Goal: Task Accomplishment & Management: Manage account settings

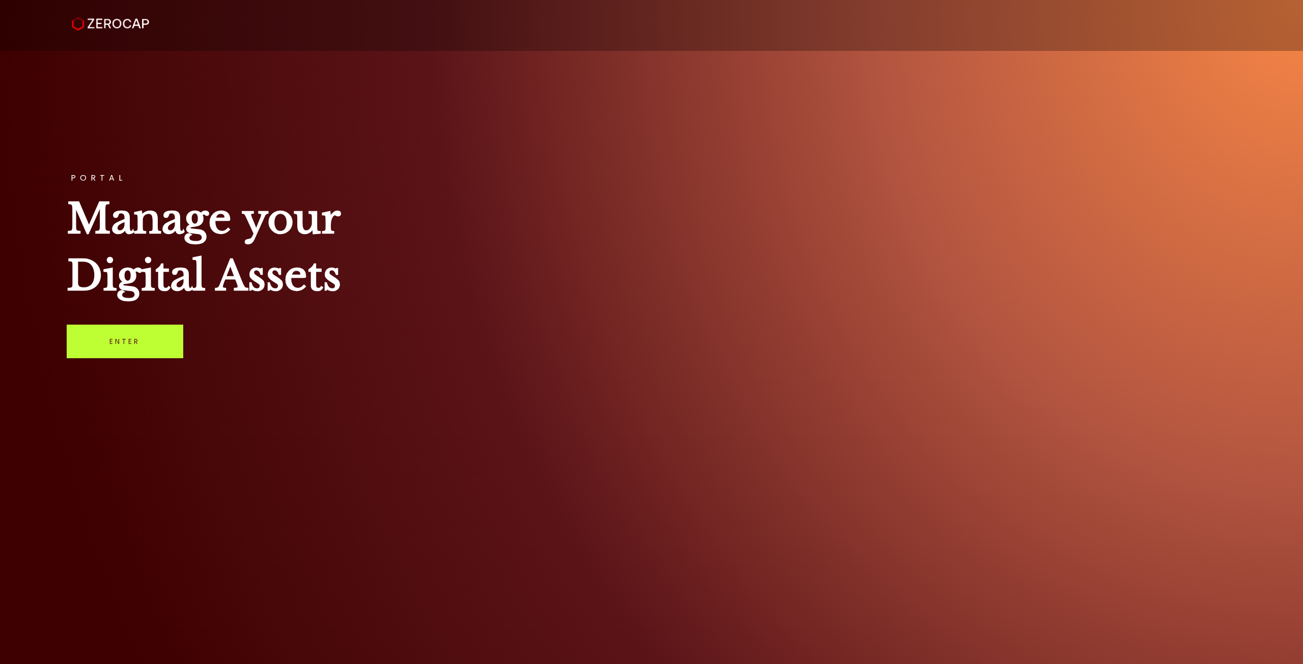
drag, startPoint x: 127, startPoint y: 345, endPoint x: 141, endPoint y: 340, distance: 15.0
click at [127, 345] on link "Enter" at bounding box center [125, 342] width 117 height 34
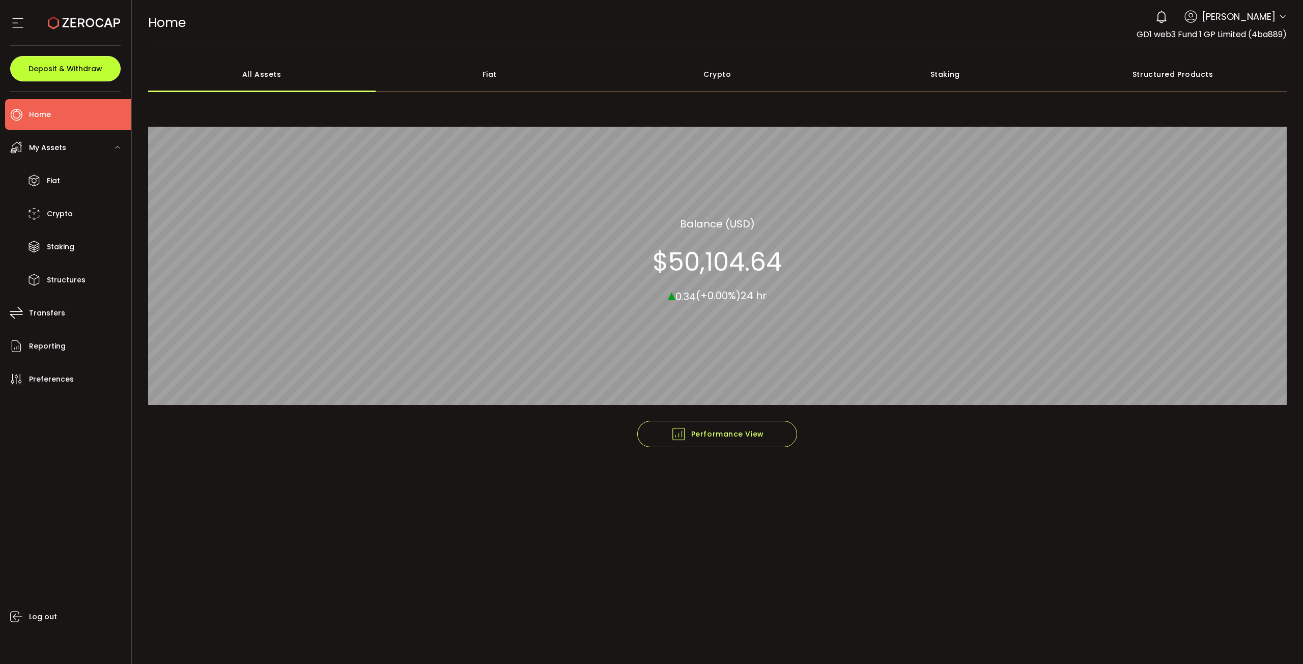
click at [73, 70] on span "Deposit & Withdraw" at bounding box center [65, 68] width 74 height 7
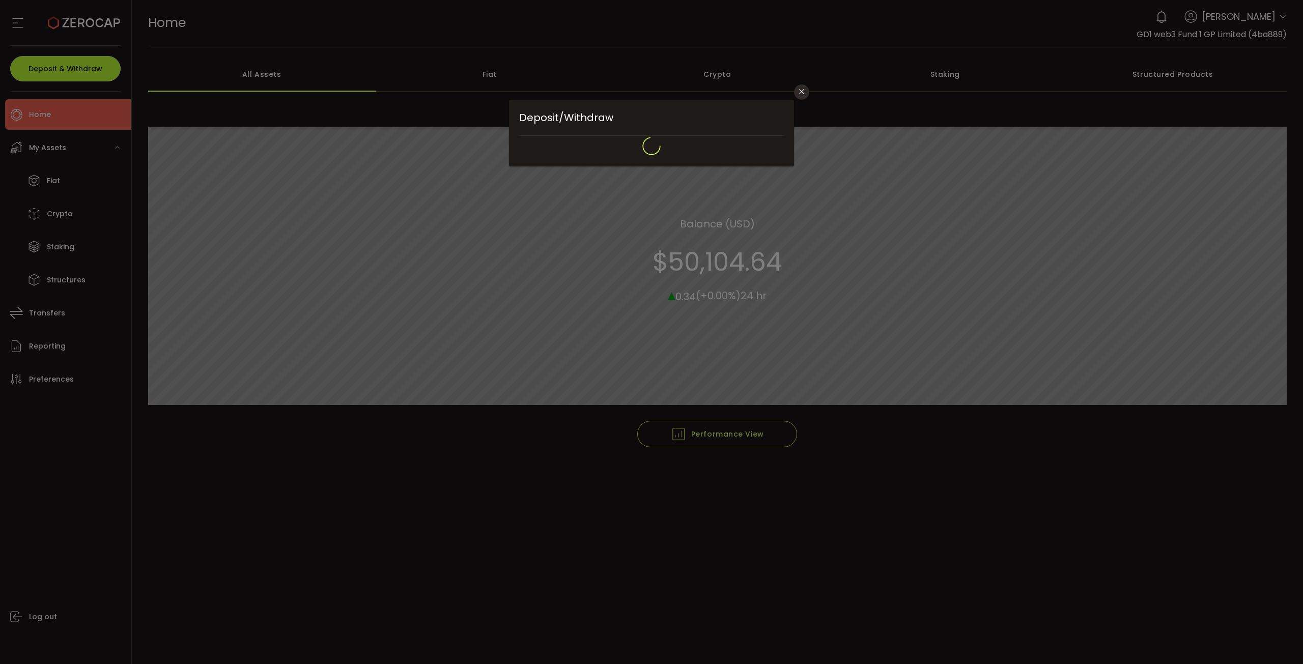
type input "**********"
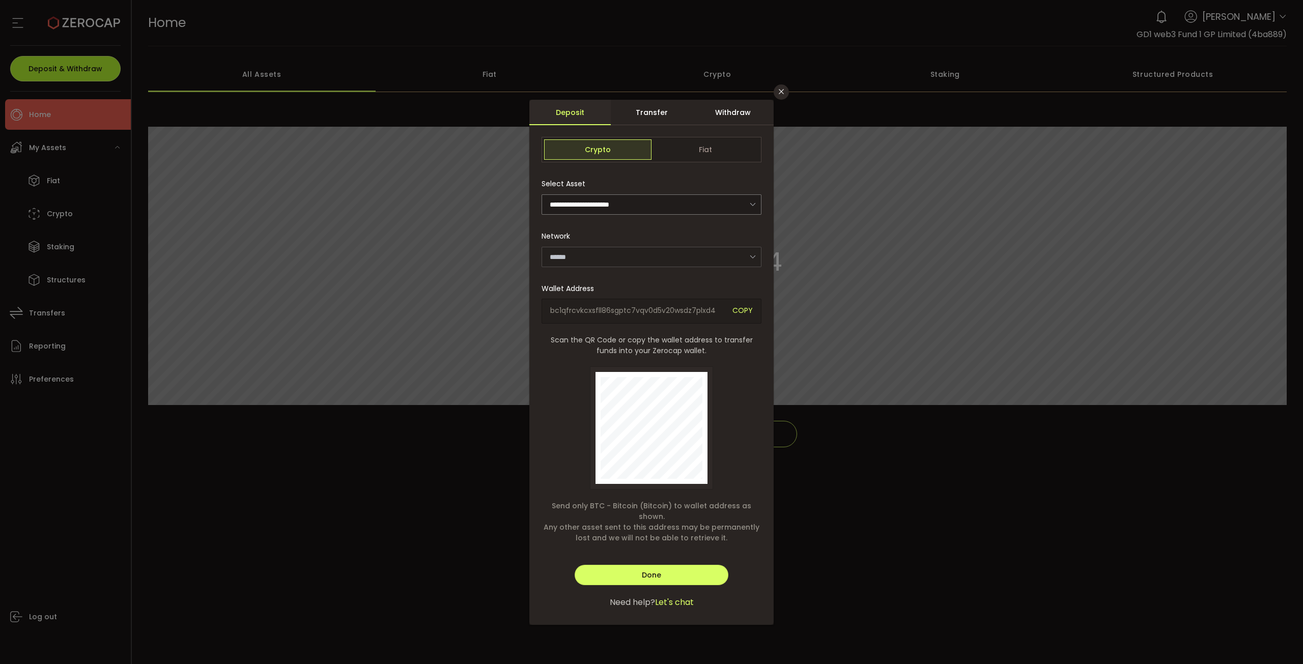
type input "*******"
click at [725, 110] on div "Withdraw" at bounding box center [732, 112] width 81 height 25
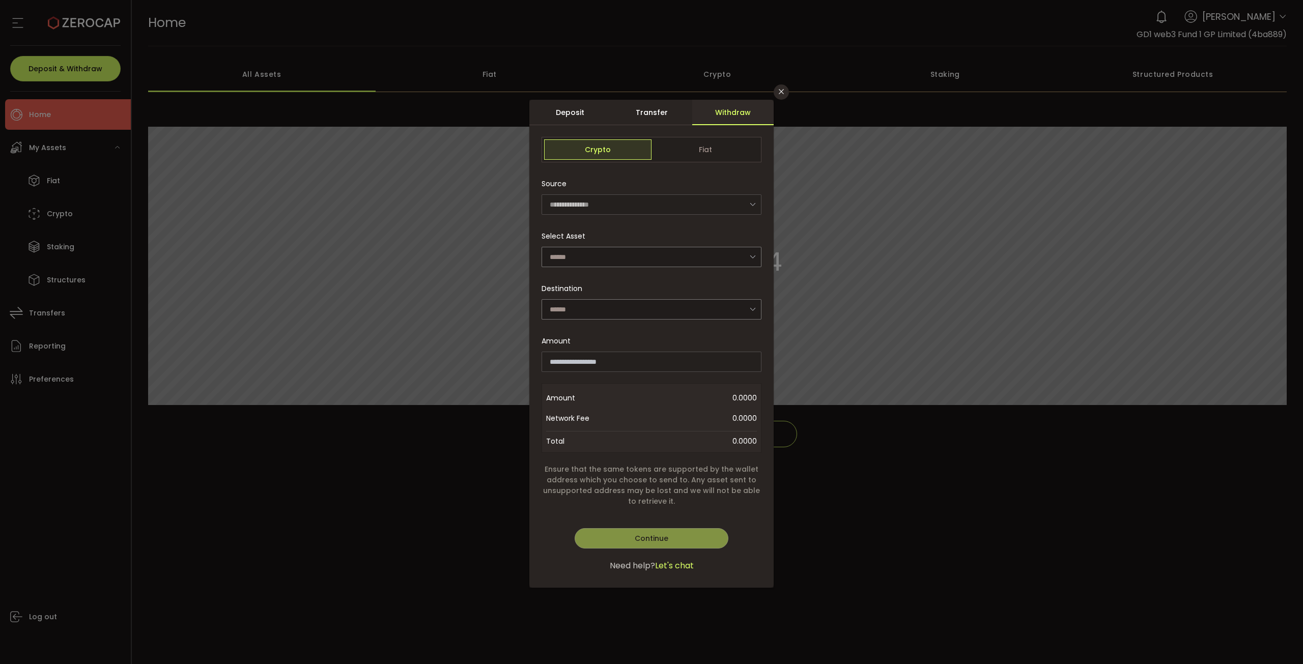
click at [665, 192] on div "Source" at bounding box center [648, 184] width 214 height 20
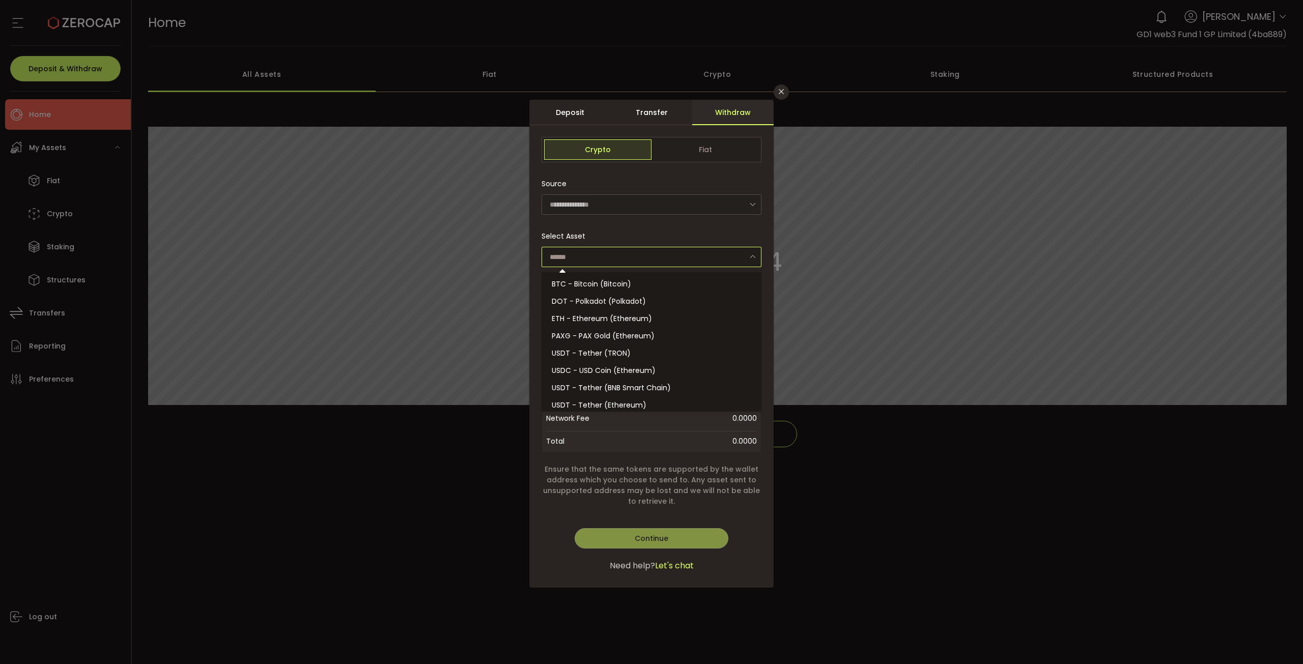
click at [637, 250] on input "dialog" at bounding box center [651, 257] width 220 height 20
click at [669, 176] on div "Source" at bounding box center [648, 184] width 214 height 20
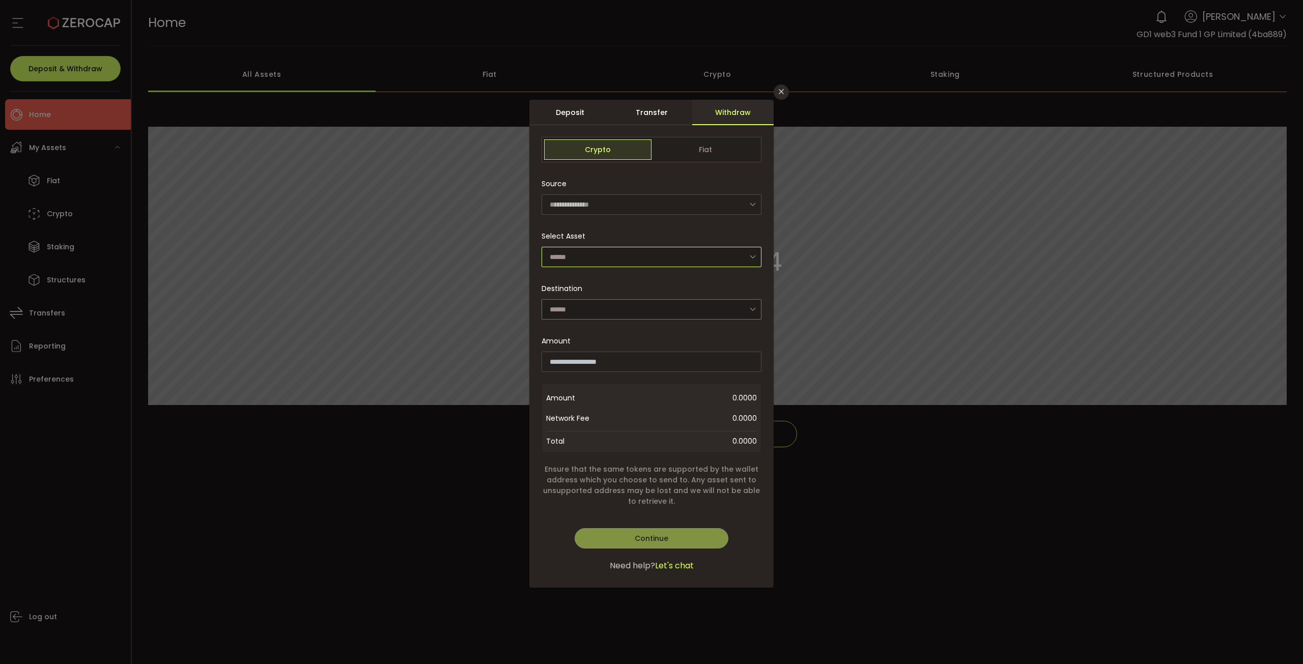
click at [638, 252] on input "dialog" at bounding box center [651, 257] width 220 height 20
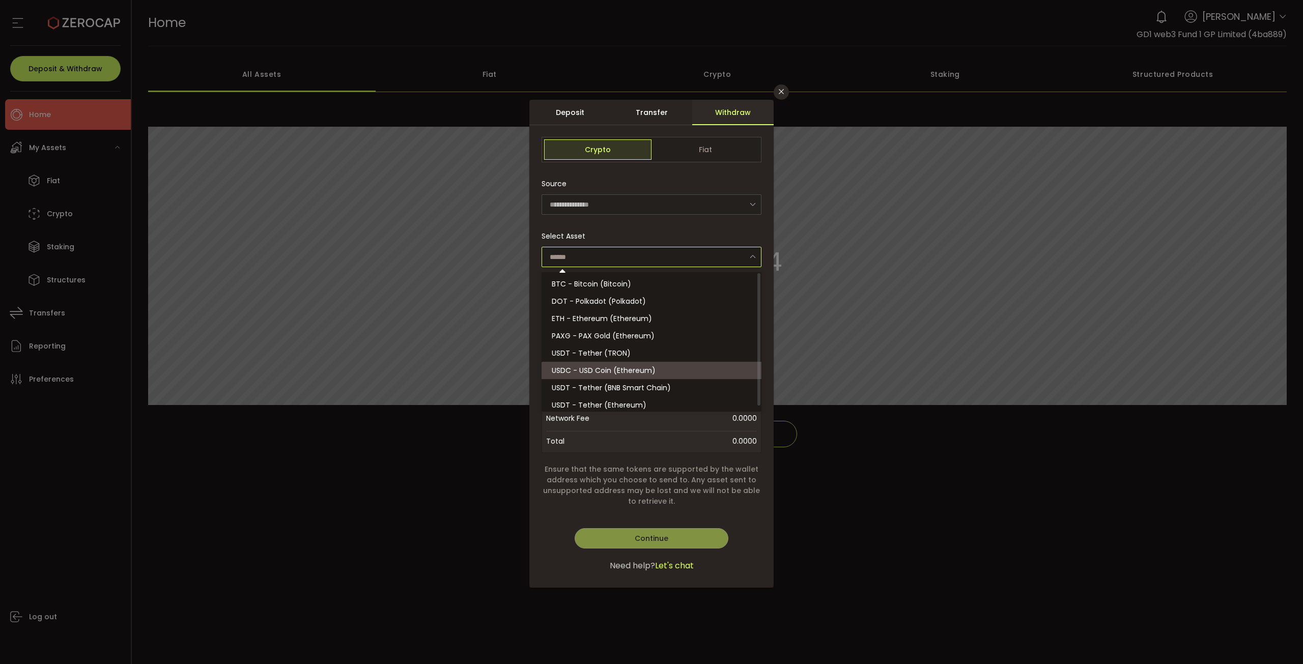
click at [612, 373] on span "USDC - USD Coin (Ethereum)" at bounding box center [604, 370] width 104 height 10
type input "**********"
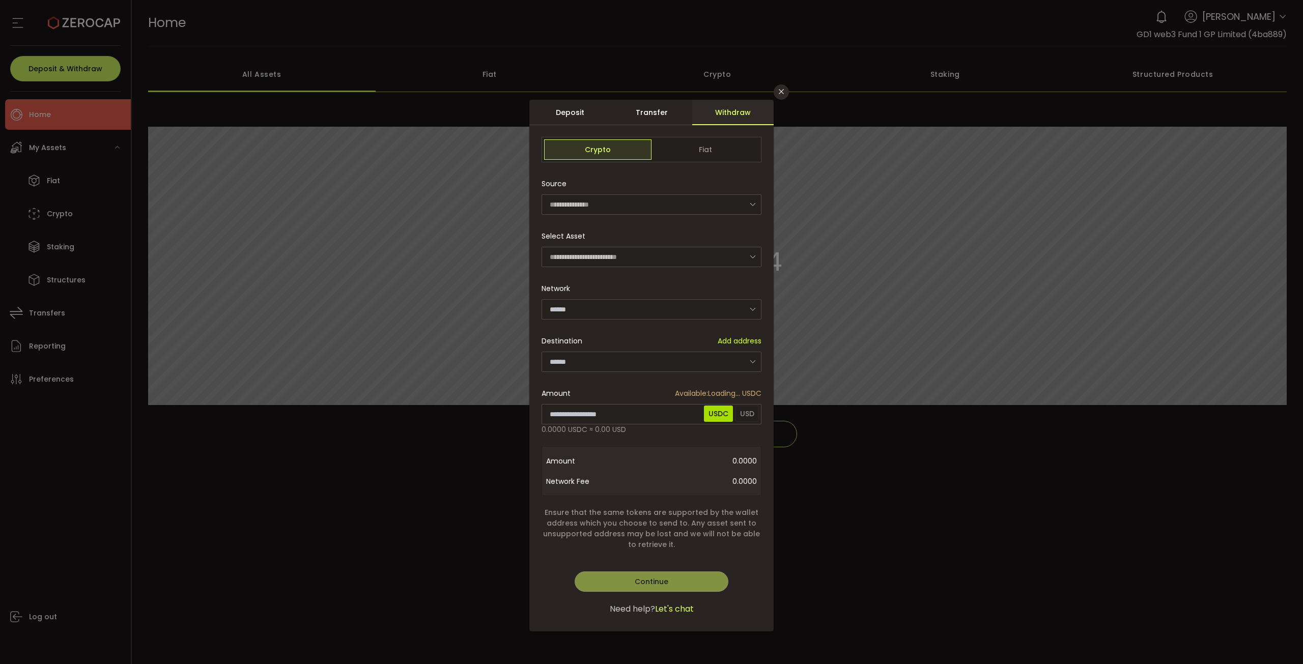
type input "********"
drag, startPoint x: 607, startPoint y: 366, endPoint x: 610, endPoint y: 372, distance: 6.2
click at [607, 366] on input "dialog" at bounding box center [651, 362] width 220 height 20
click at [618, 421] on div "Beacon 0x945690478D3325E7794B7e7d47cc93FF5c84E6C0" at bounding box center [653, 422] width 203 height 28
type input "**********"
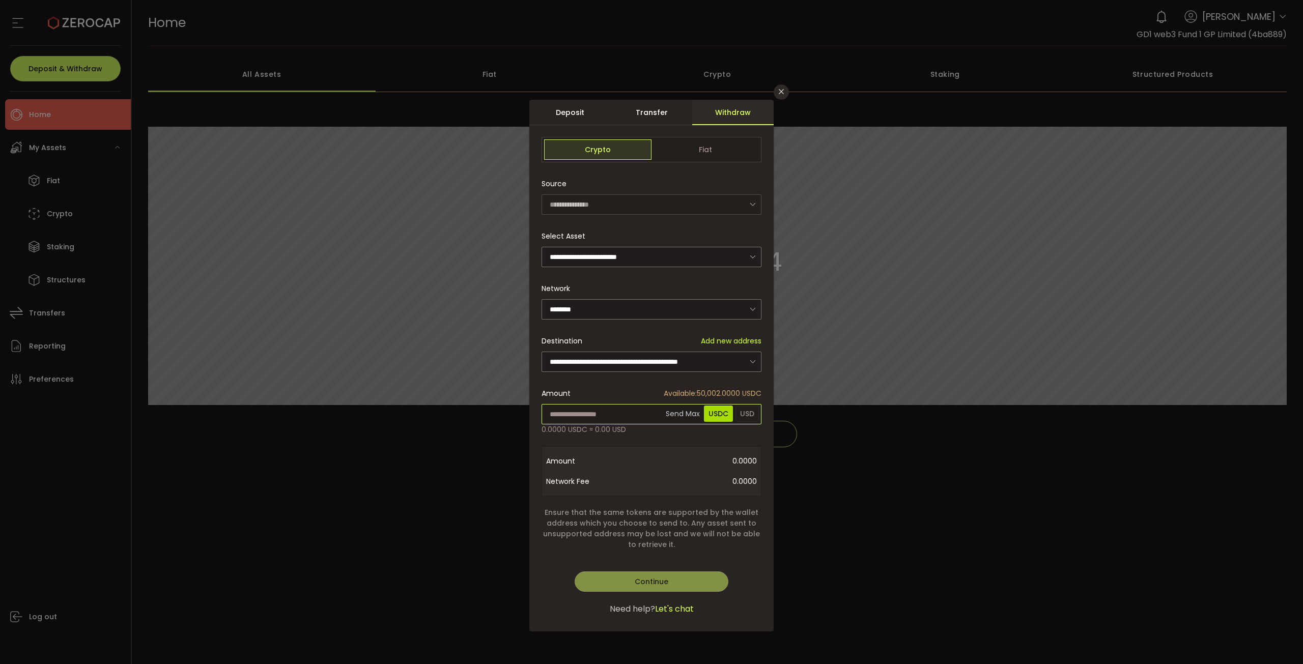
click at [624, 414] on input "dialog" at bounding box center [651, 414] width 220 height 20
drag, startPoint x: 583, startPoint y: 413, endPoint x: 477, endPoint y: 404, distance: 106.3
click at [477, 404] on div "**********" at bounding box center [651, 332] width 1303 height 664
type input "***"
click at [666, 581] on div "**********" at bounding box center [651, 366] width 244 height 532
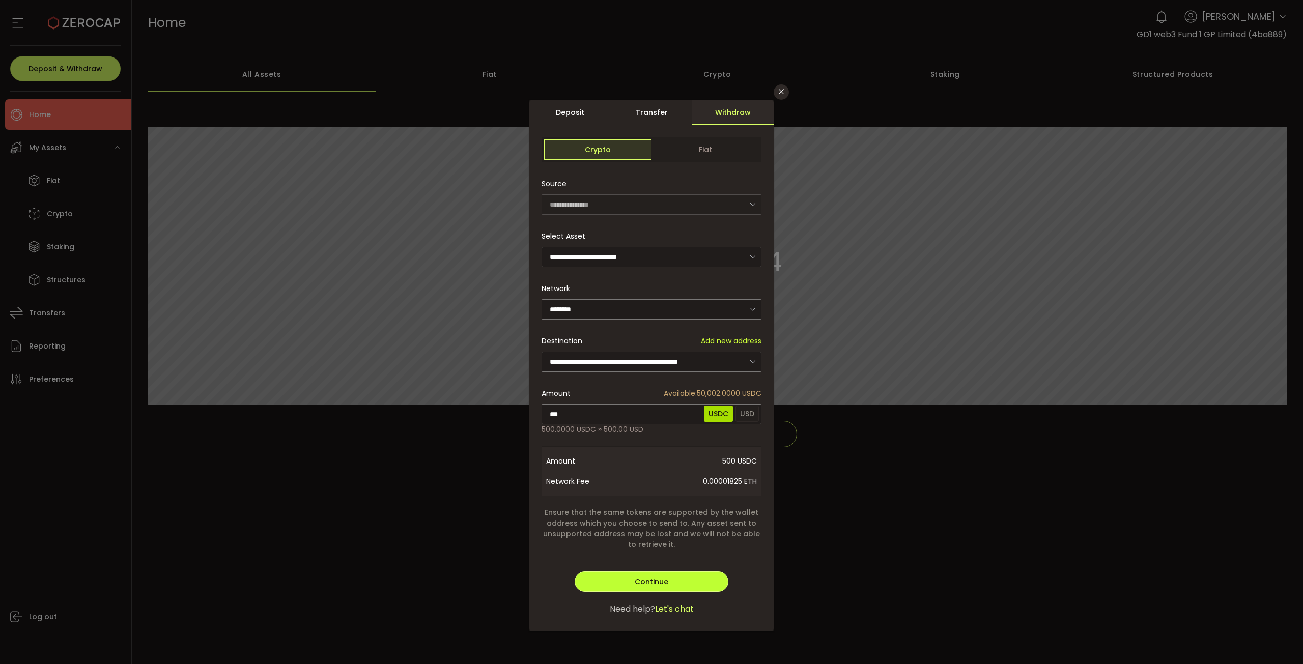
click at [657, 579] on span "Continue" at bounding box center [652, 582] width 34 height 10
click at [658, 583] on span "Verify" at bounding box center [651, 582] width 21 height 10
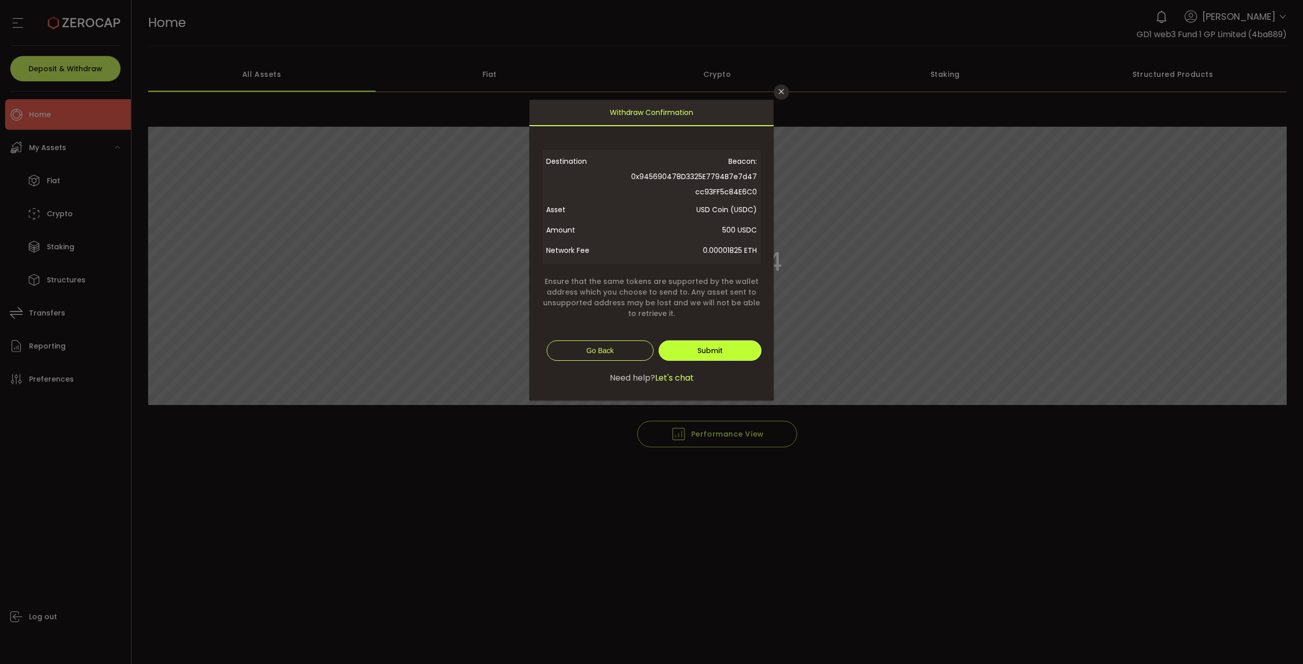
click at [727, 348] on button "Submit" at bounding box center [710, 350] width 103 height 20
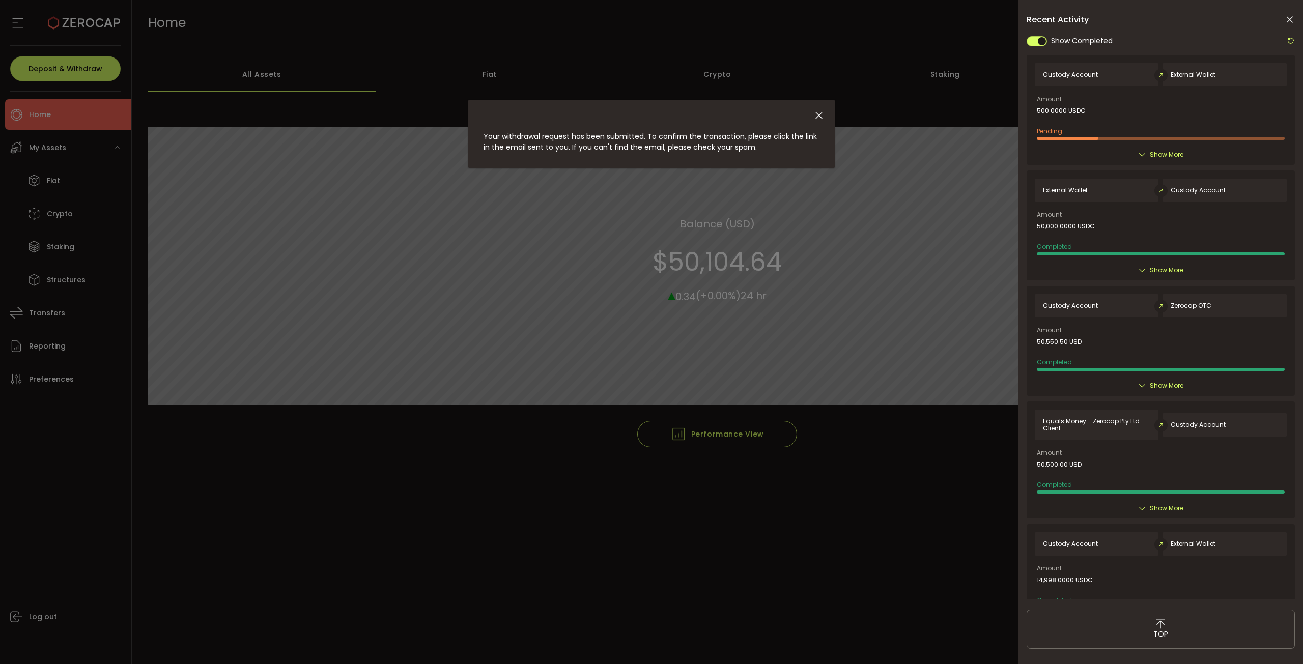
click at [1145, 159] on div "Show More" at bounding box center [1161, 155] width 252 height 10
click at [1143, 152] on icon at bounding box center [1142, 155] width 8 height 8
click at [1139, 153] on icon at bounding box center [1142, 155] width 8 height 8
click at [1140, 153] on icon at bounding box center [1142, 155] width 8 height 8
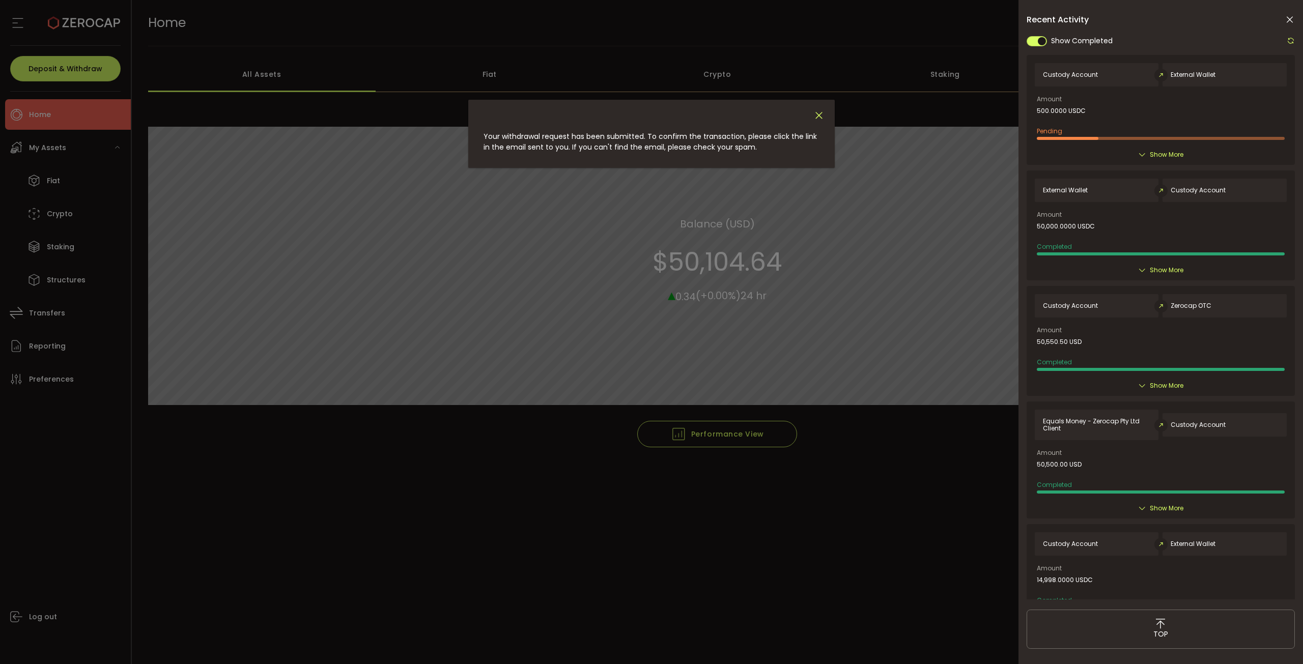
click at [820, 110] on icon "Close" at bounding box center [818, 115] width 11 height 11
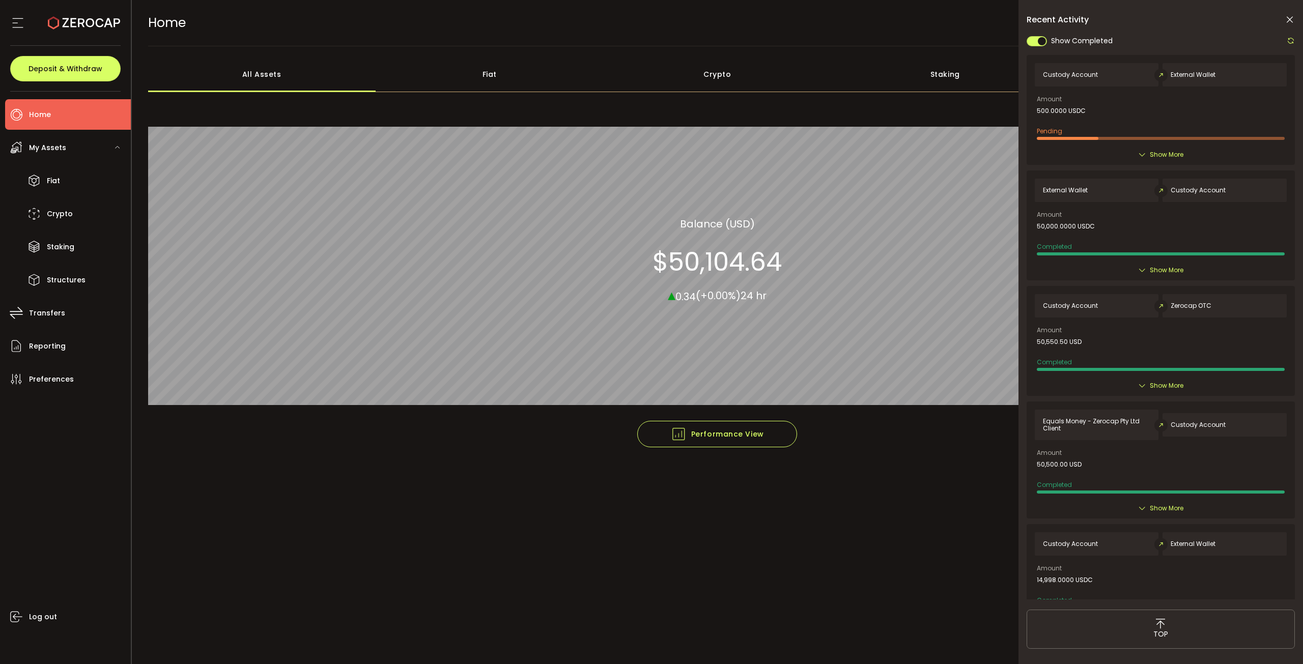
click at [1146, 154] on div "Show More" at bounding box center [1161, 155] width 252 height 10
click at [1161, 154] on span "Show More" at bounding box center [1167, 155] width 34 height 10
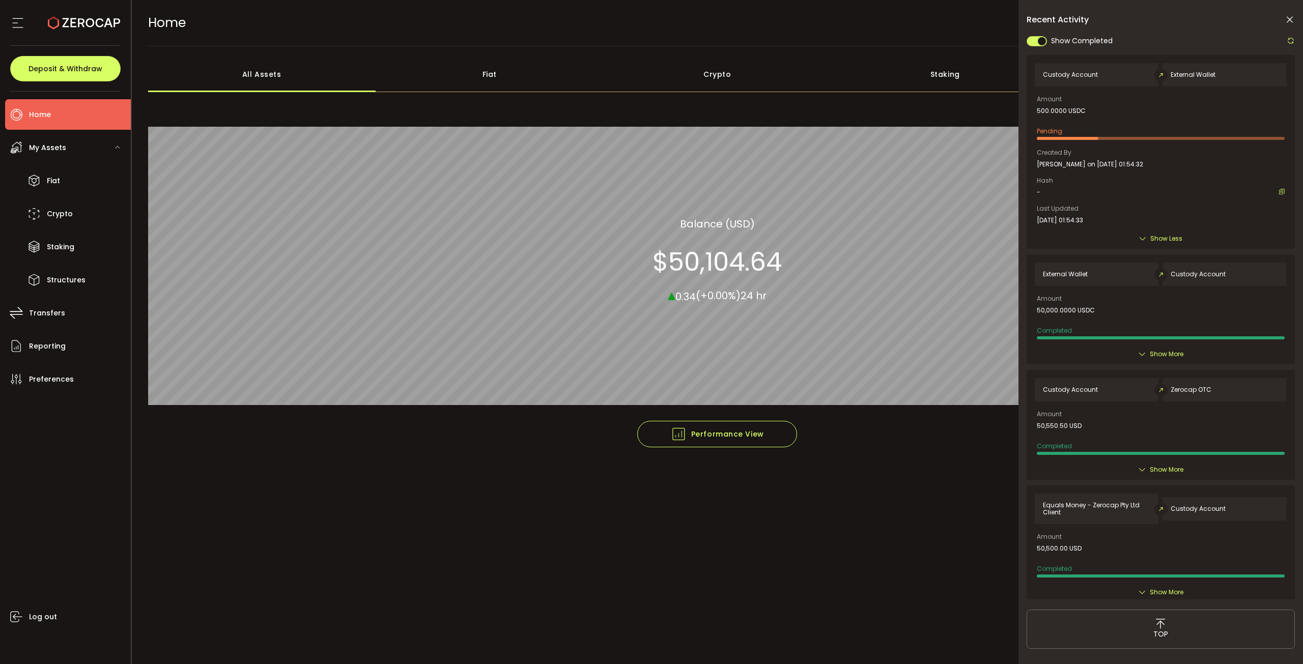
click at [1288, 16] on icon at bounding box center [1290, 20] width 10 height 10
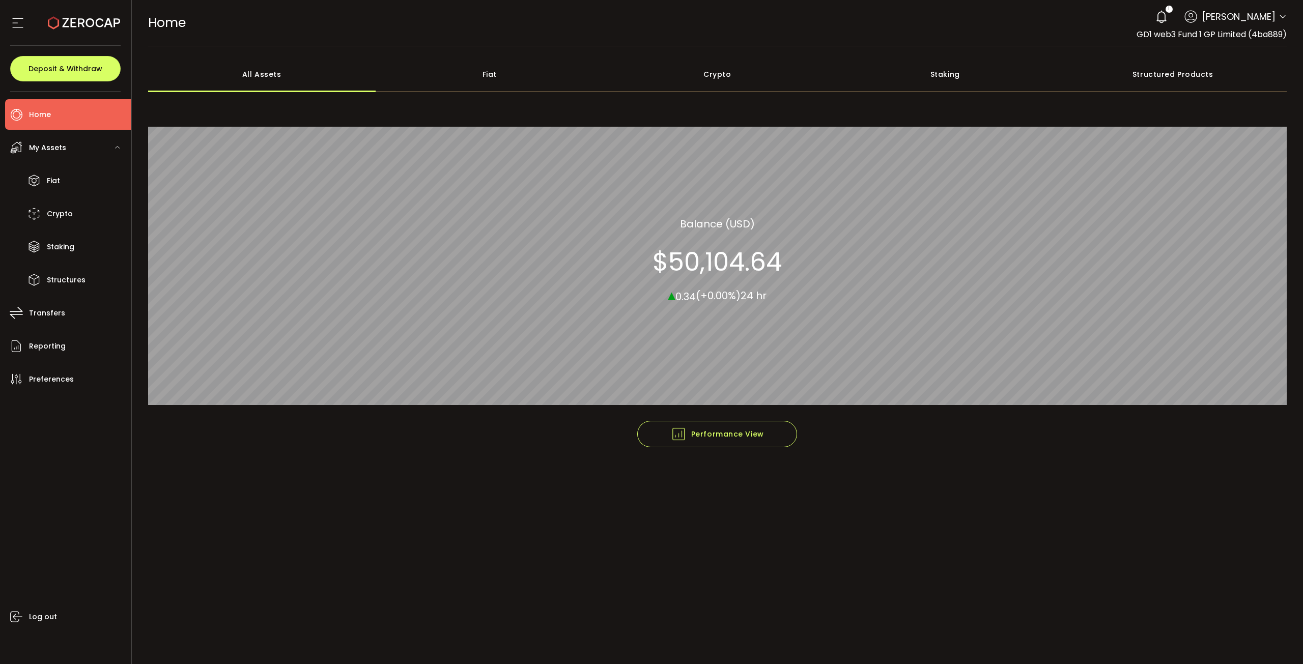
click at [1154, 16] on icon at bounding box center [1161, 17] width 14 height 14
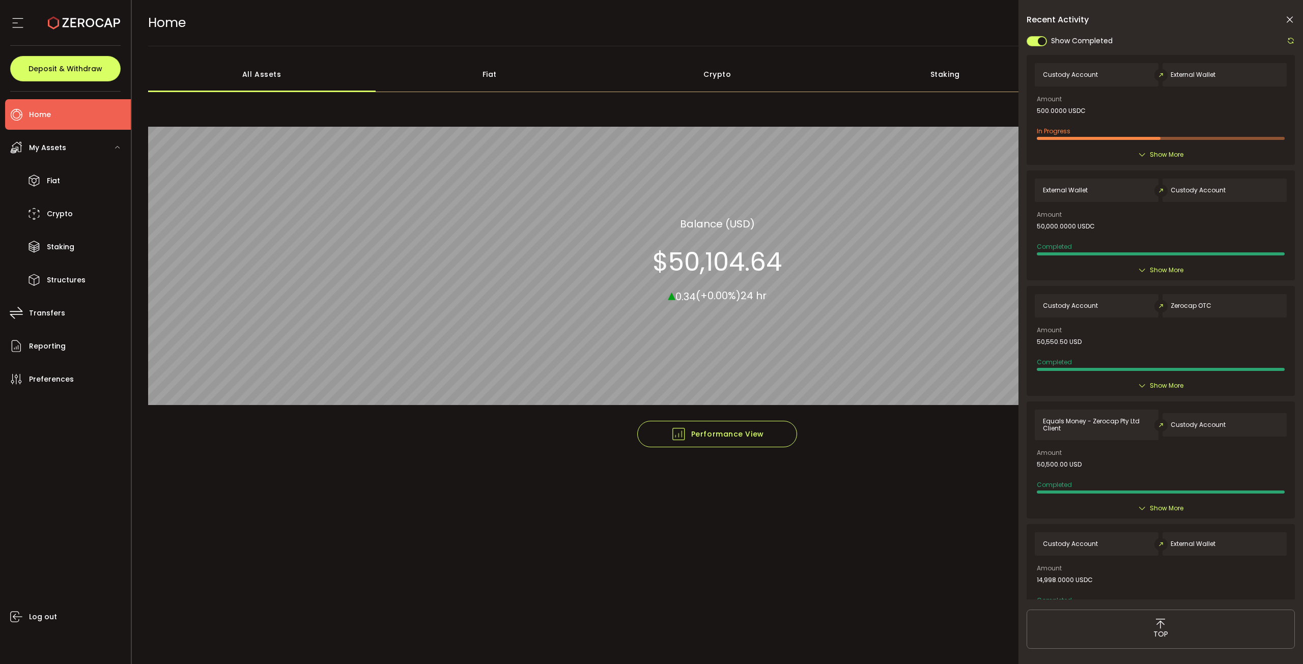
click at [1156, 152] on span "Show More" at bounding box center [1167, 155] width 34 height 10
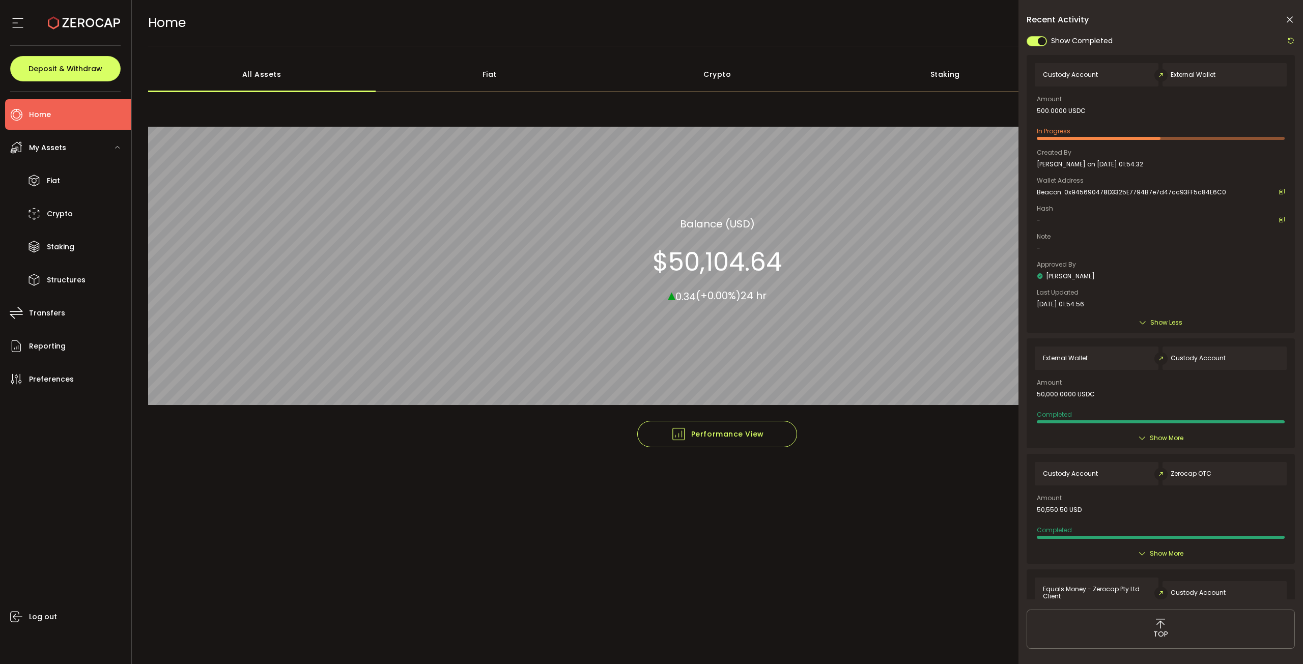
click at [1106, 149] on div "Amount 500.0000 USDC In Progress Created By Mohammed Ahmed Nawaz on 2025-10-01 …" at bounding box center [1161, 202] width 248 height 212
click at [1091, 189] on span "Beacon: 0x945690478D3325E7794B7e7d47cc93FF5c84E6C0" at bounding box center [1131, 192] width 189 height 7
click at [1068, 210] on div "Hash -" at bounding box center [1161, 215] width 248 height 18
click at [1175, 191] on span "Beacon: 0x945690478D3325E7794B7e7d47cc93FF5c84E6C0" at bounding box center [1131, 192] width 189 height 7
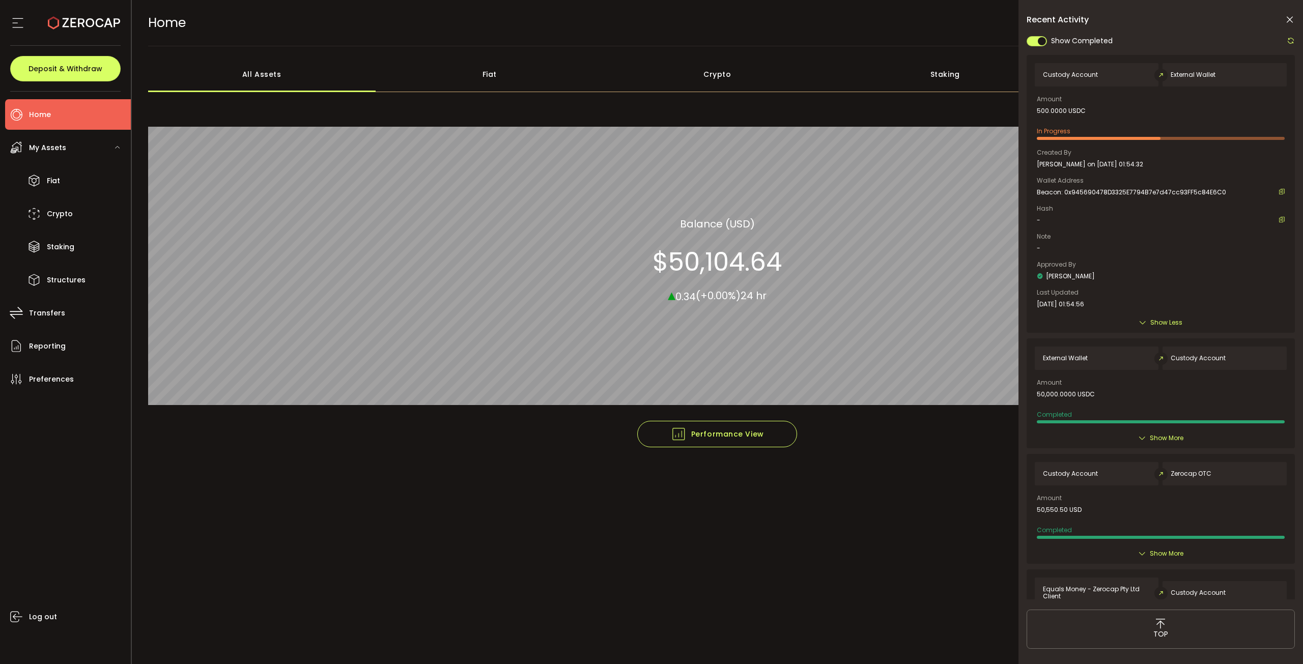
click at [1237, 217] on div "-" at bounding box center [1161, 220] width 248 height 7
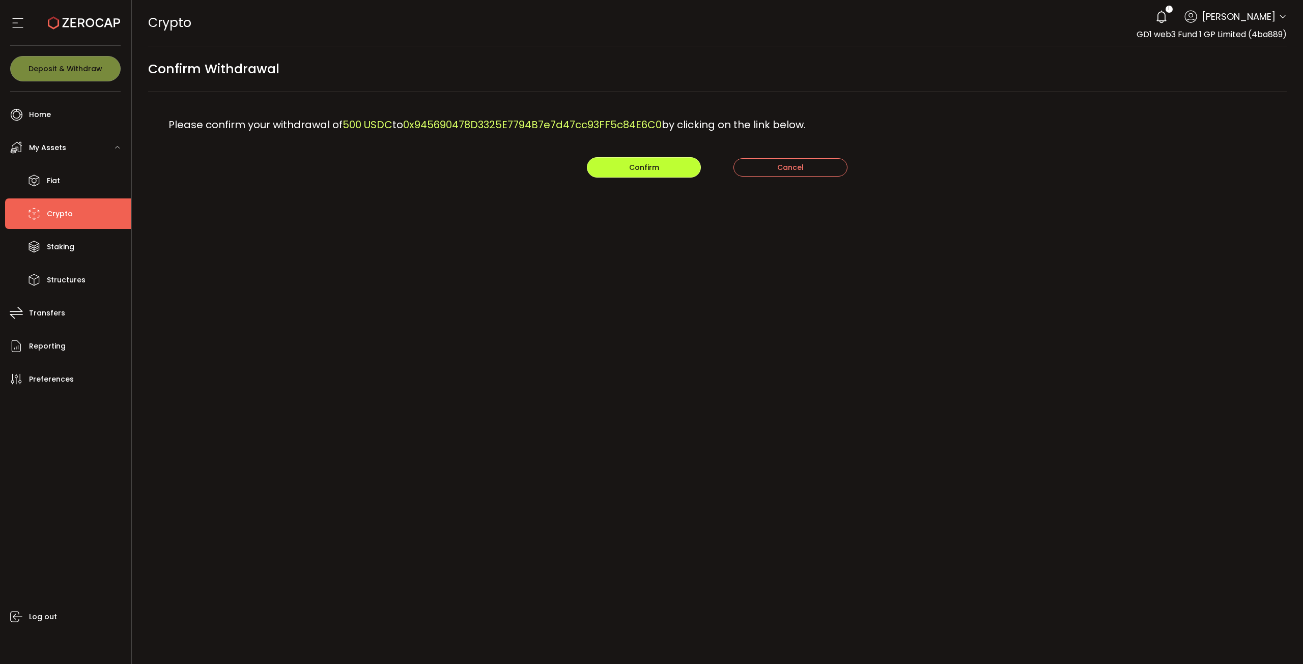
click at [640, 164] on span "Confirm" at bounding box center [644, 167] width 30 height 10
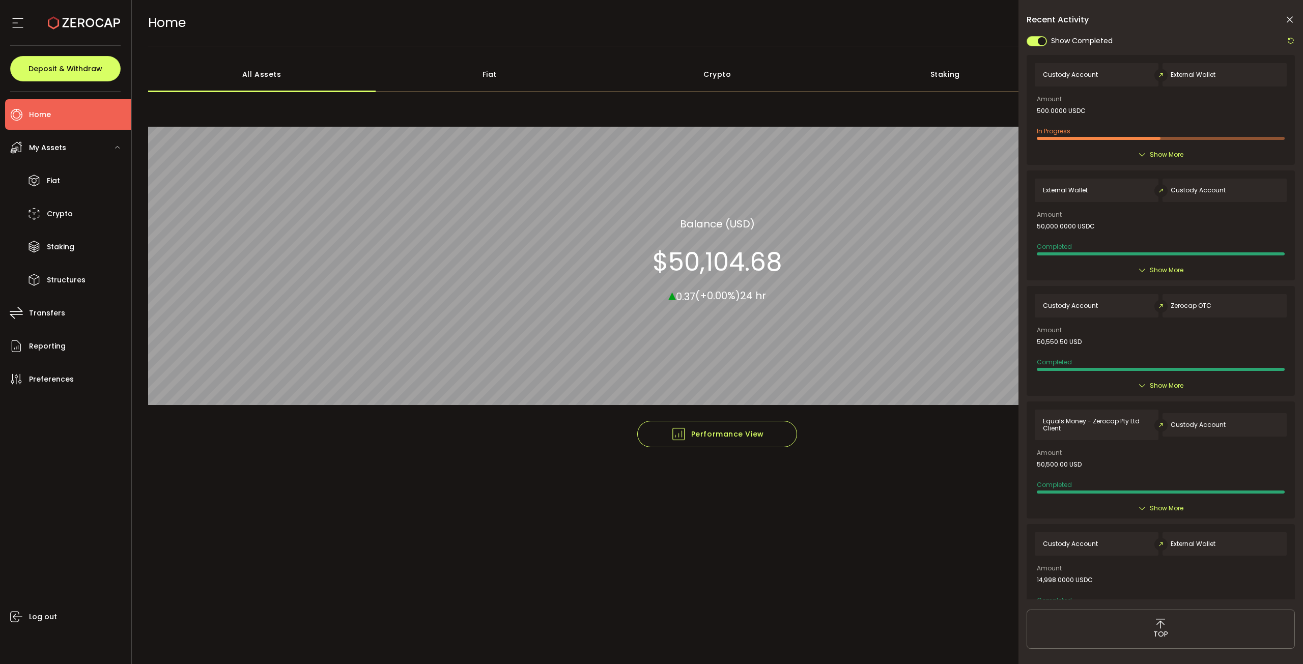
click at [1171, 156] on span "Show More" at bounding box center [1167, 155] width 34 height 10
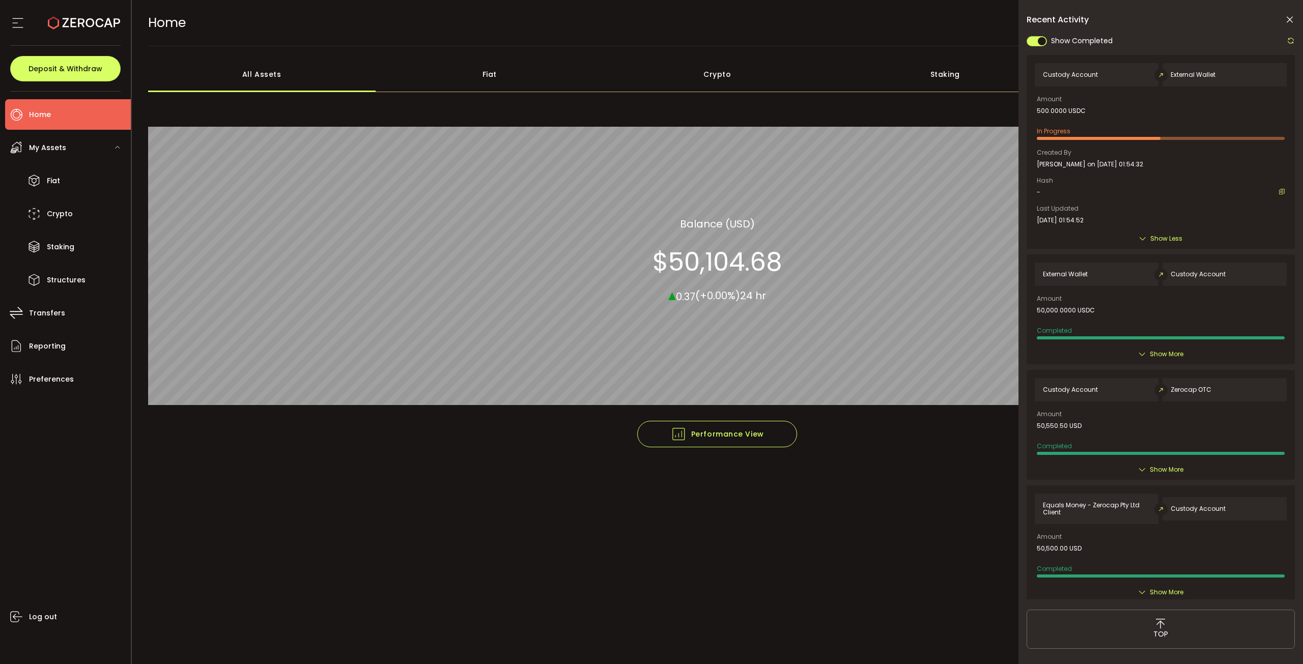
click at [1166, 236] on span "Show Less" at bounding box center [1166, 239] width 32 height 10
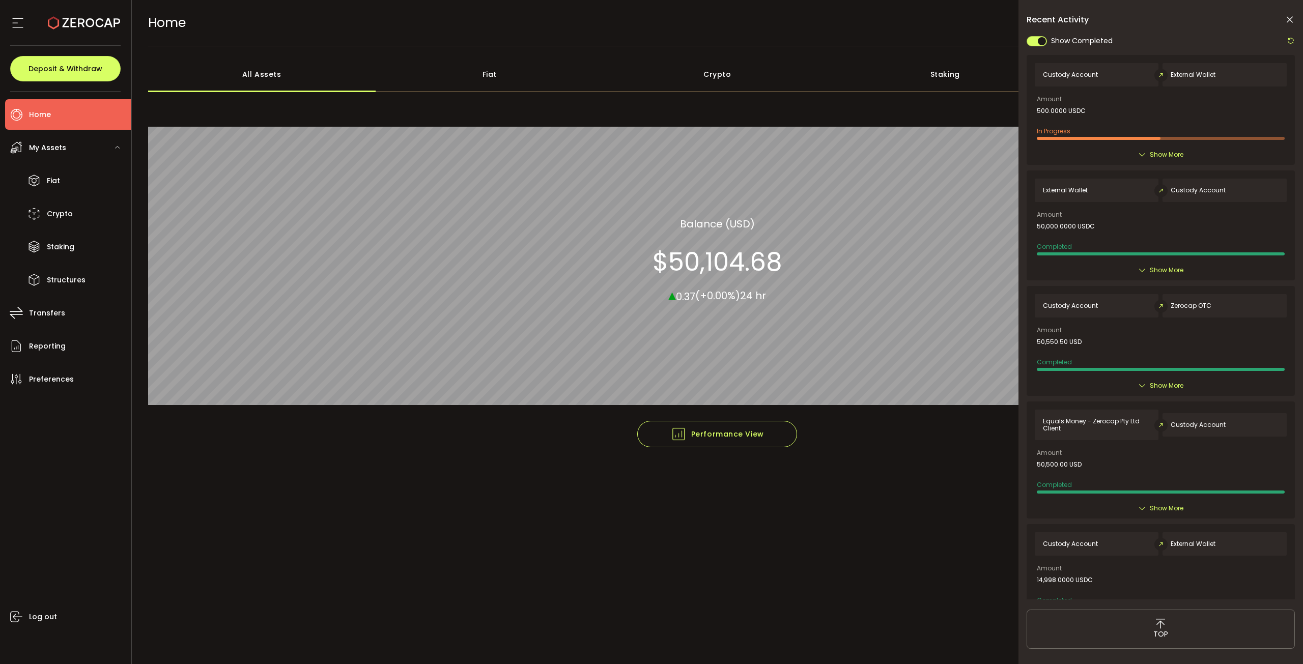
click at [1147, 151] on div "Show More" at bounding box center [1161, 155] width 252 height 10
click at [1152, 157] on span "Show More" at bounding box center [1167, 155] width 34 height 10
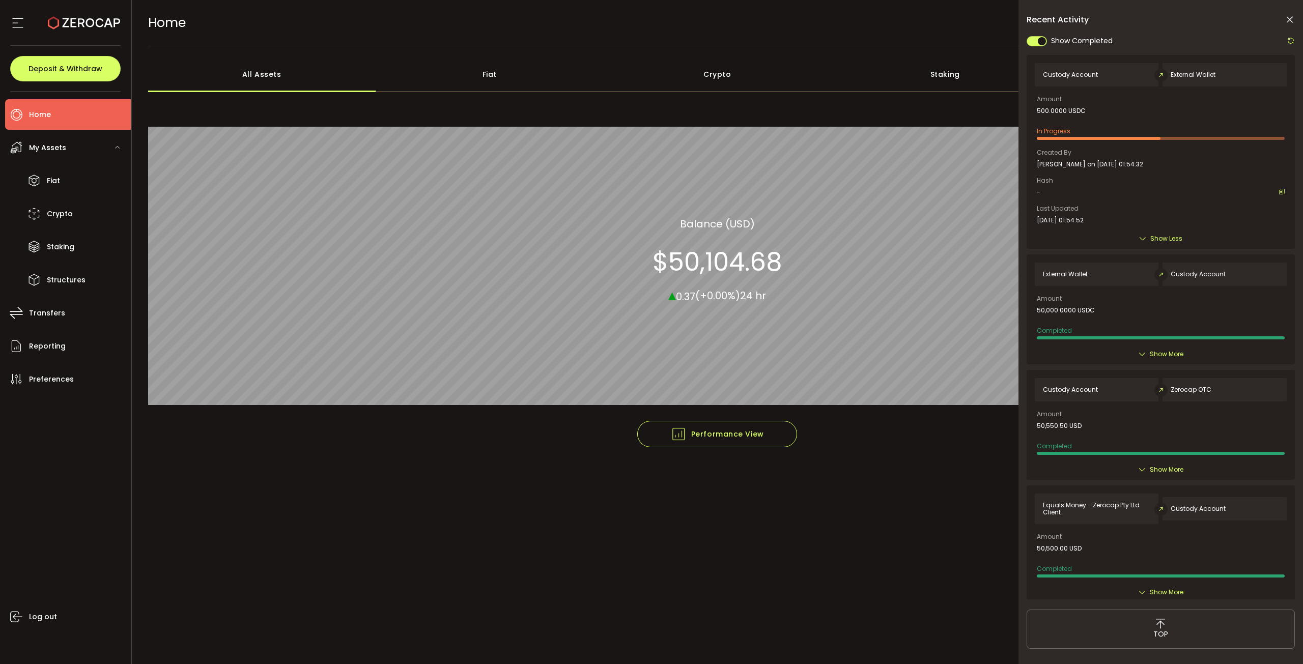
click at [1146, 237] on icon at bounding box center [1142, 239] width 8 height 8
click at [1143, 238] on icon at bounding box center [1142, 239] width 8 height 8
click at [1164, 237] on span "Show Less" at bounding box center [1166, 239] width 32 height 10
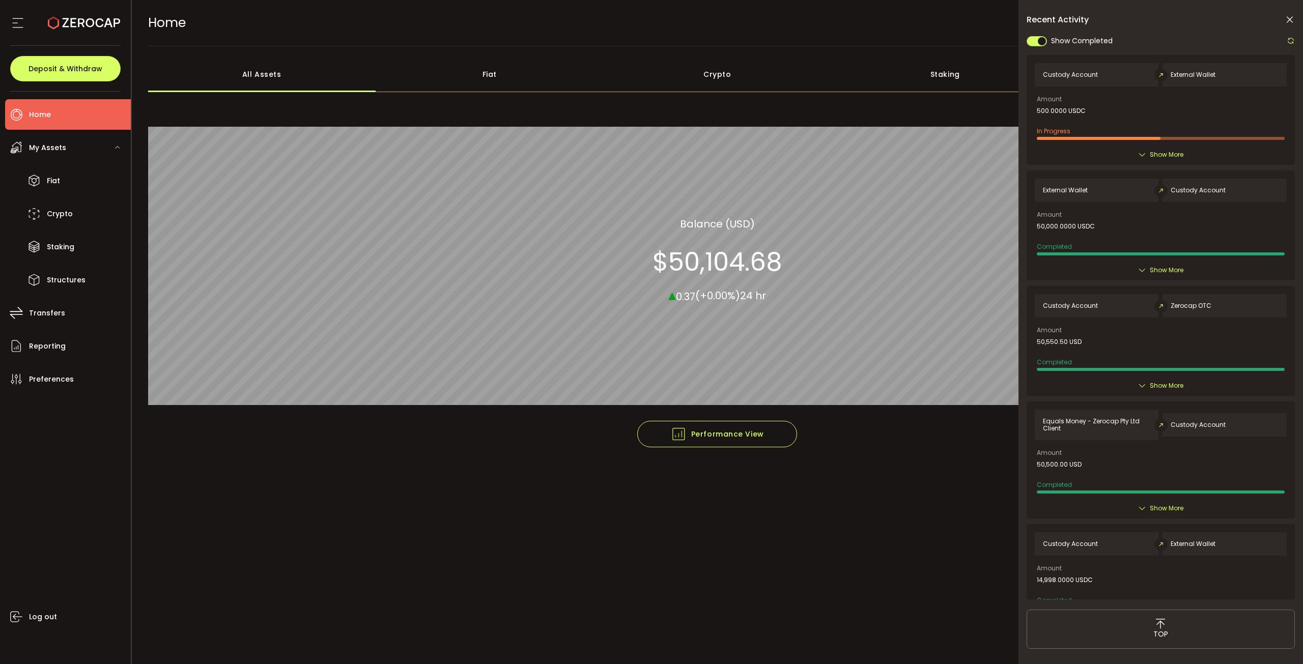
click at [1170, 157] on span "Show More" at bounding box center [1167, 155] width 34 height 10
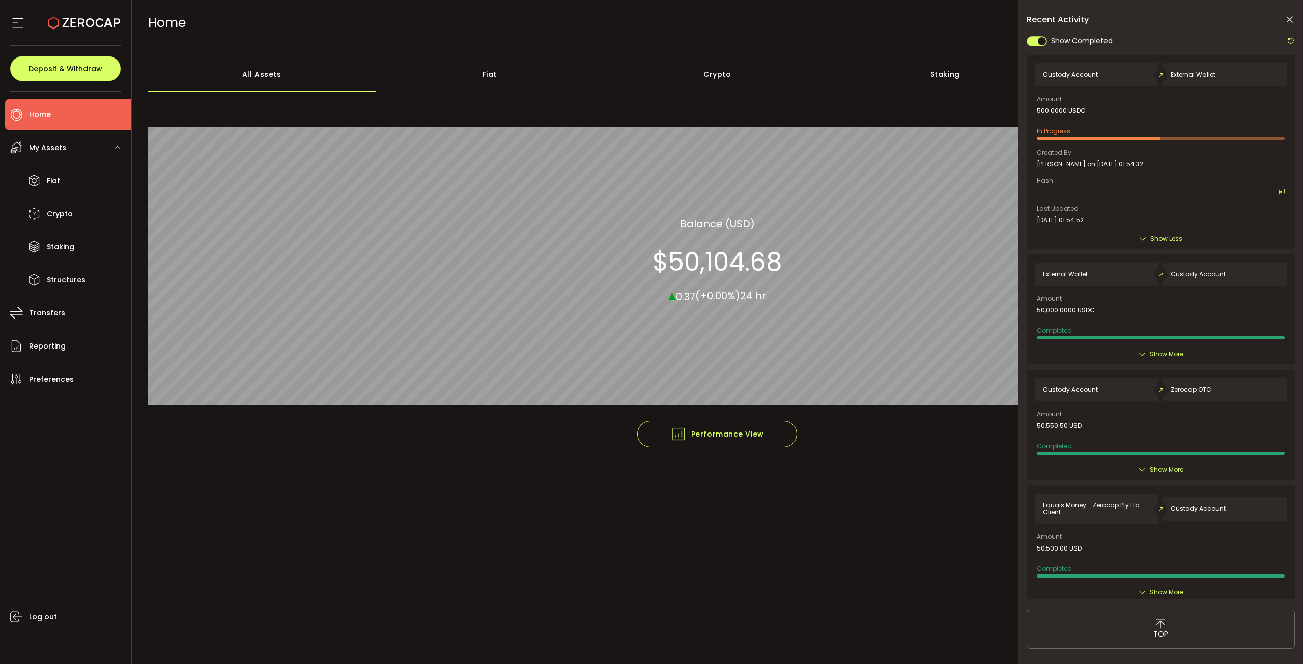
click at [1278, 191] on icon at bounding box center [1281, 192] width 6 height 6
